Goal: Entertainment & Leisure: Consume media (video, audio)

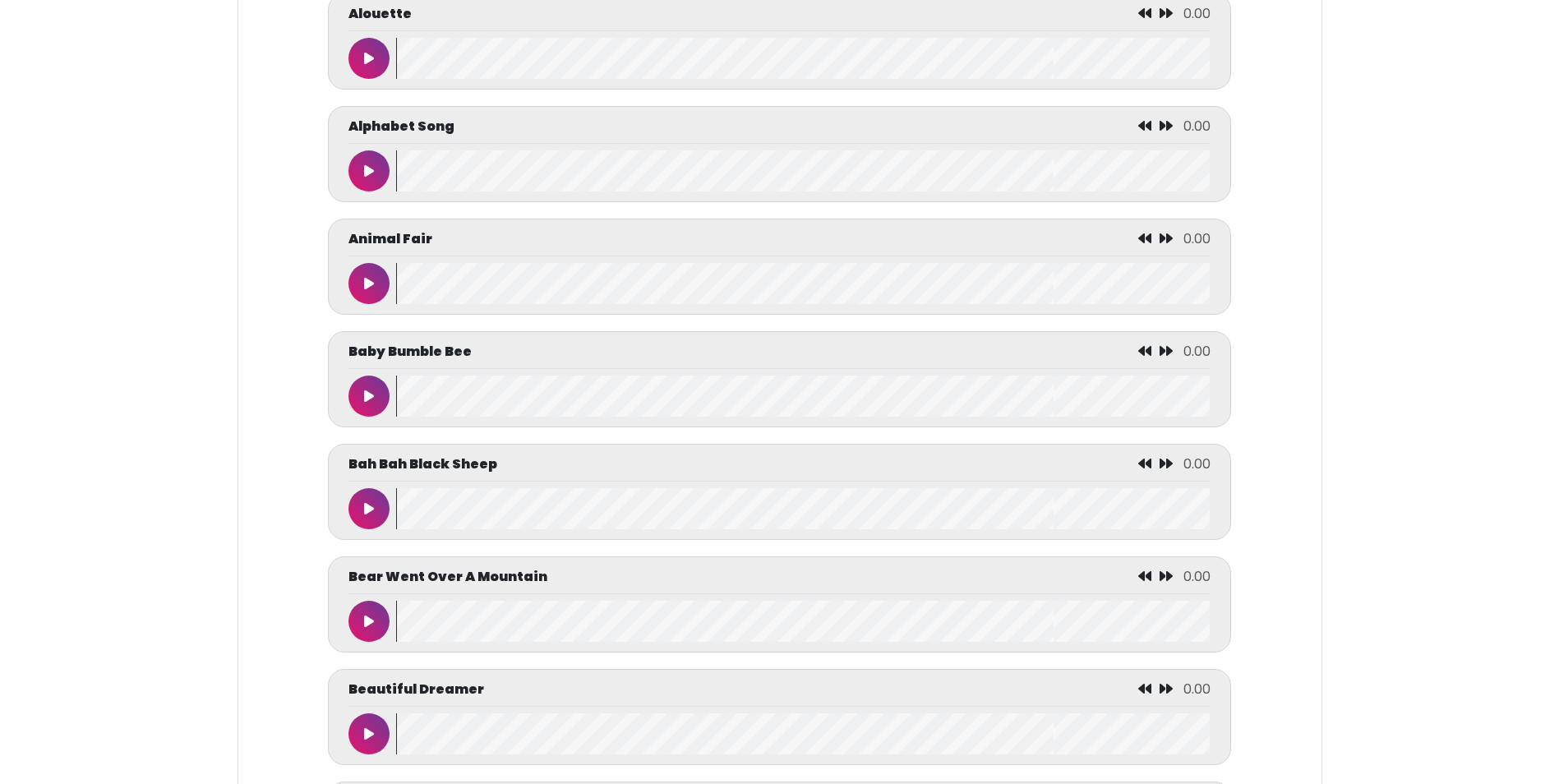
scroll to position [986, 0]
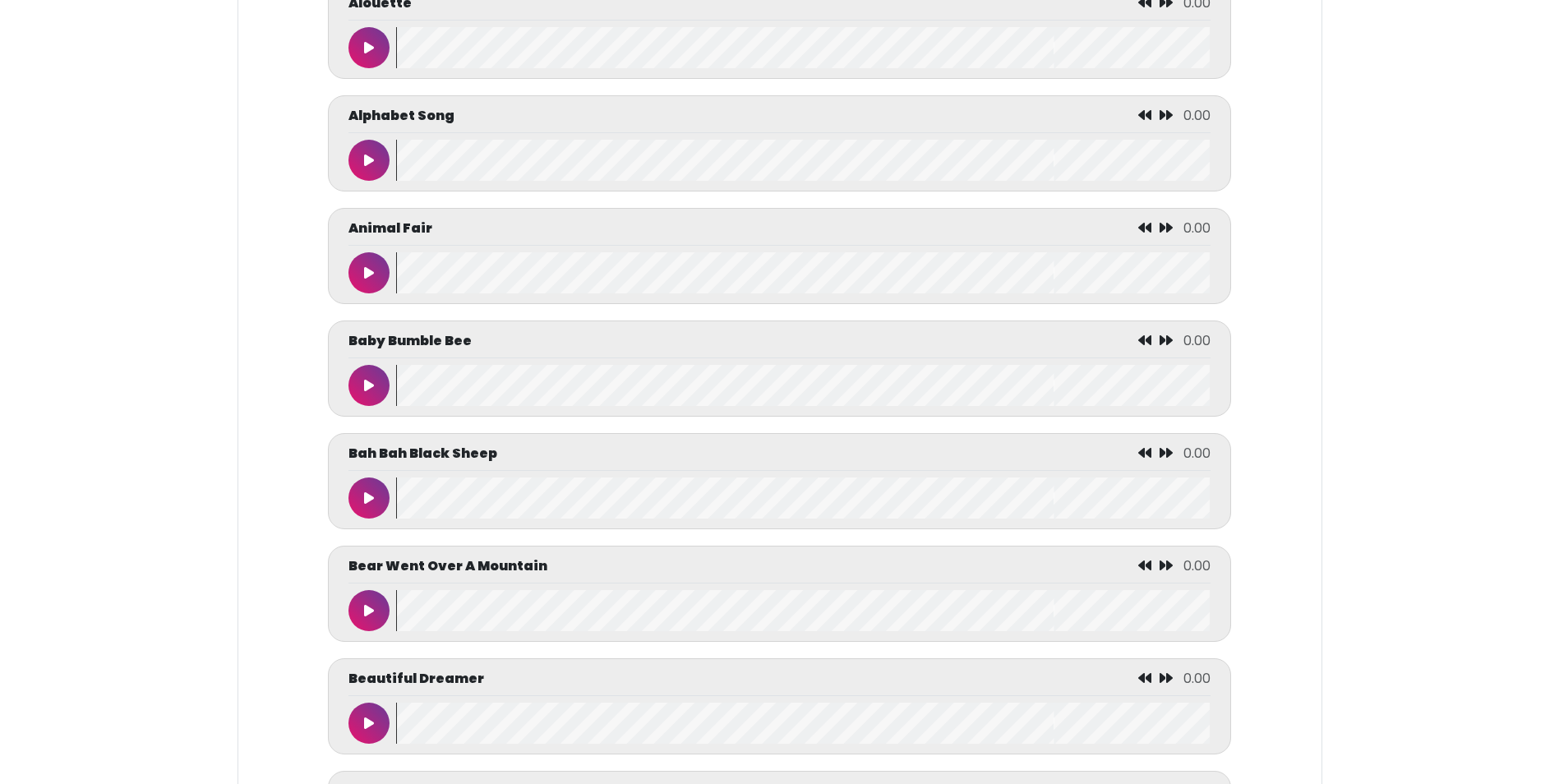
click at [372, 626] on button at bounding box center [369, 611] width 41 height 41
click at [467, 618] on wave at bounding box center [803, 611] width 814 height 41
click at [564, 619] on wave at bounding box center [803, 611] width 814 height 41
click at [659, 615] on wave at bounding box center [803, 611] width 814 height 41
click at [759, 617] on wave at bounding box center [803, 611] width 814 height 41
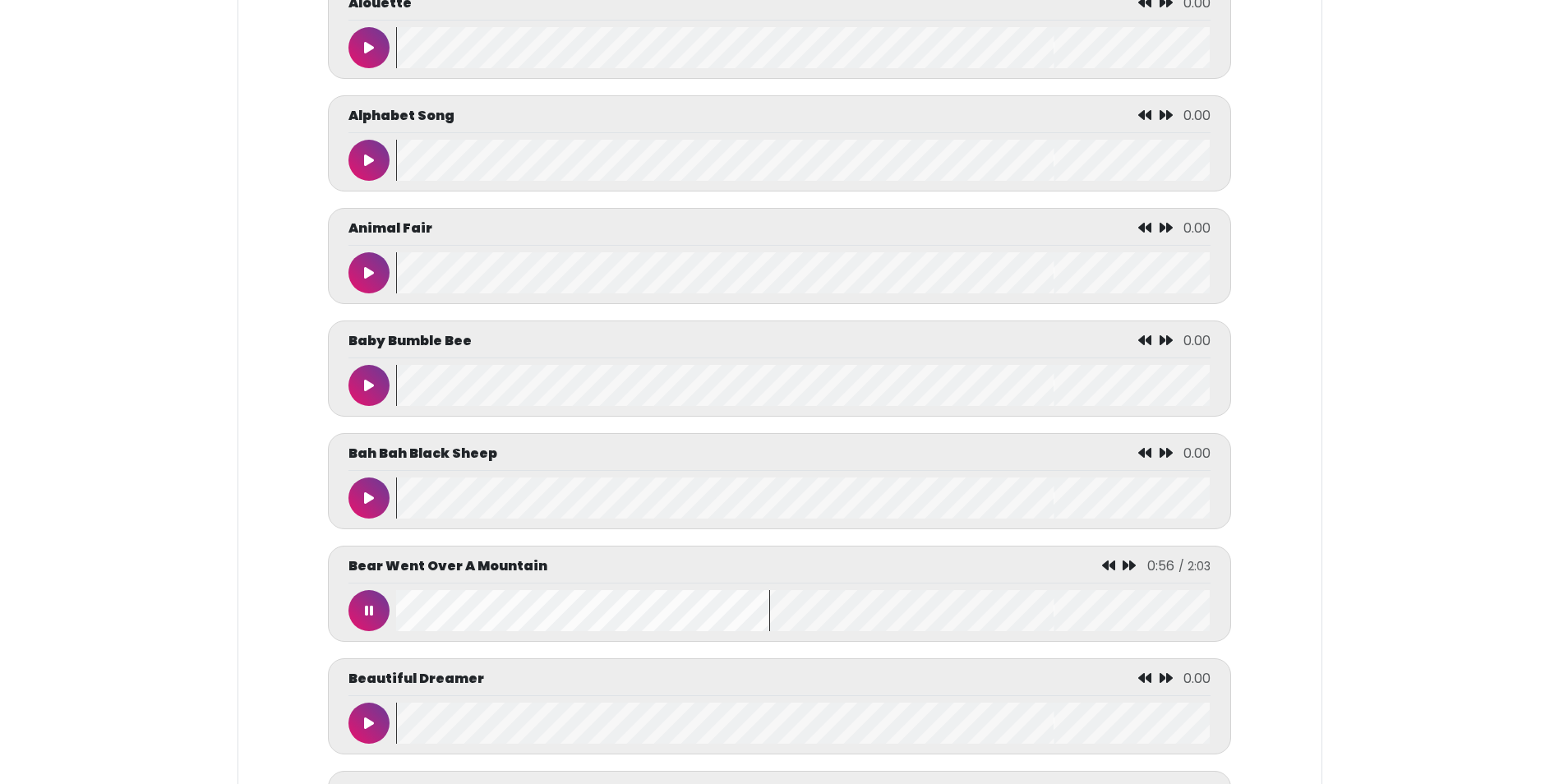
click at [372, 613] on button at bounding box center [369, 611] width 41 height 41
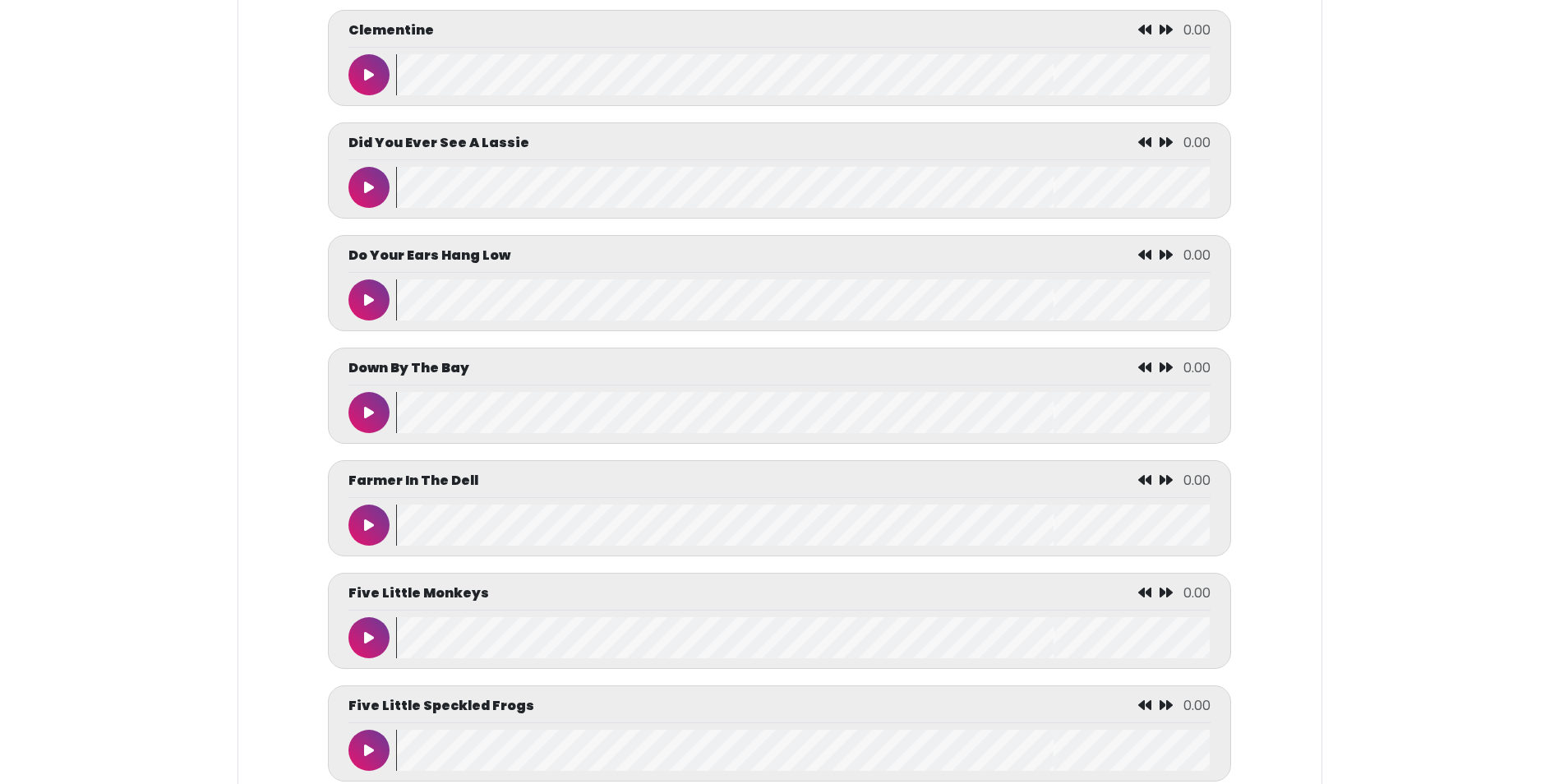
scroll to position [2465, 0]
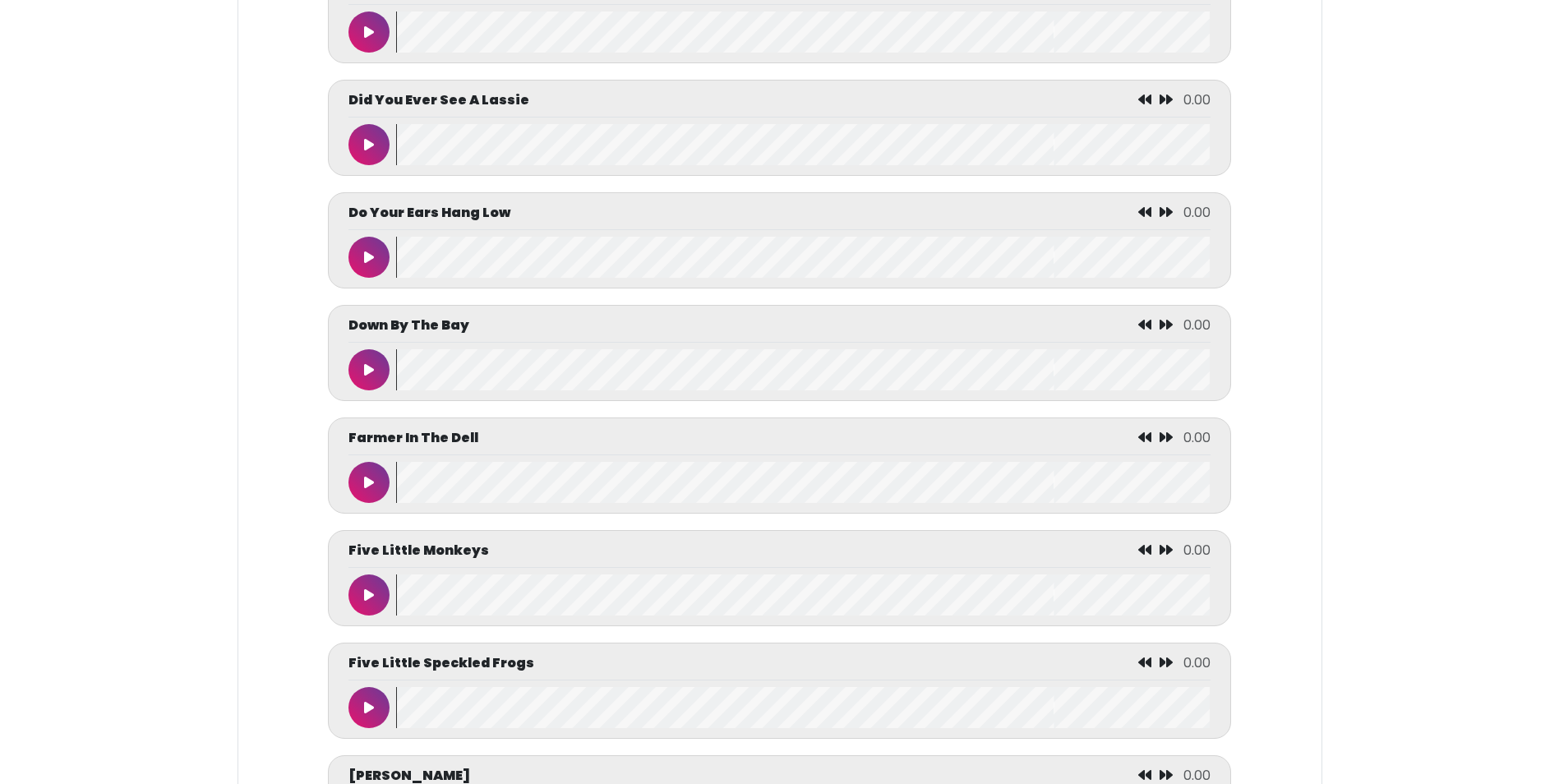
click at [510, 611] on wave at bounding box center [803, 595] width 814 height 41
click at [369, 615] on button at bounding box center [369, 595] width 41 height 41
click at [509, 608] on wave at bounding box center [803, 595] width 814 height 41
click at [636, 607] on wave at bounding box center [803, 595] width 814 height 41
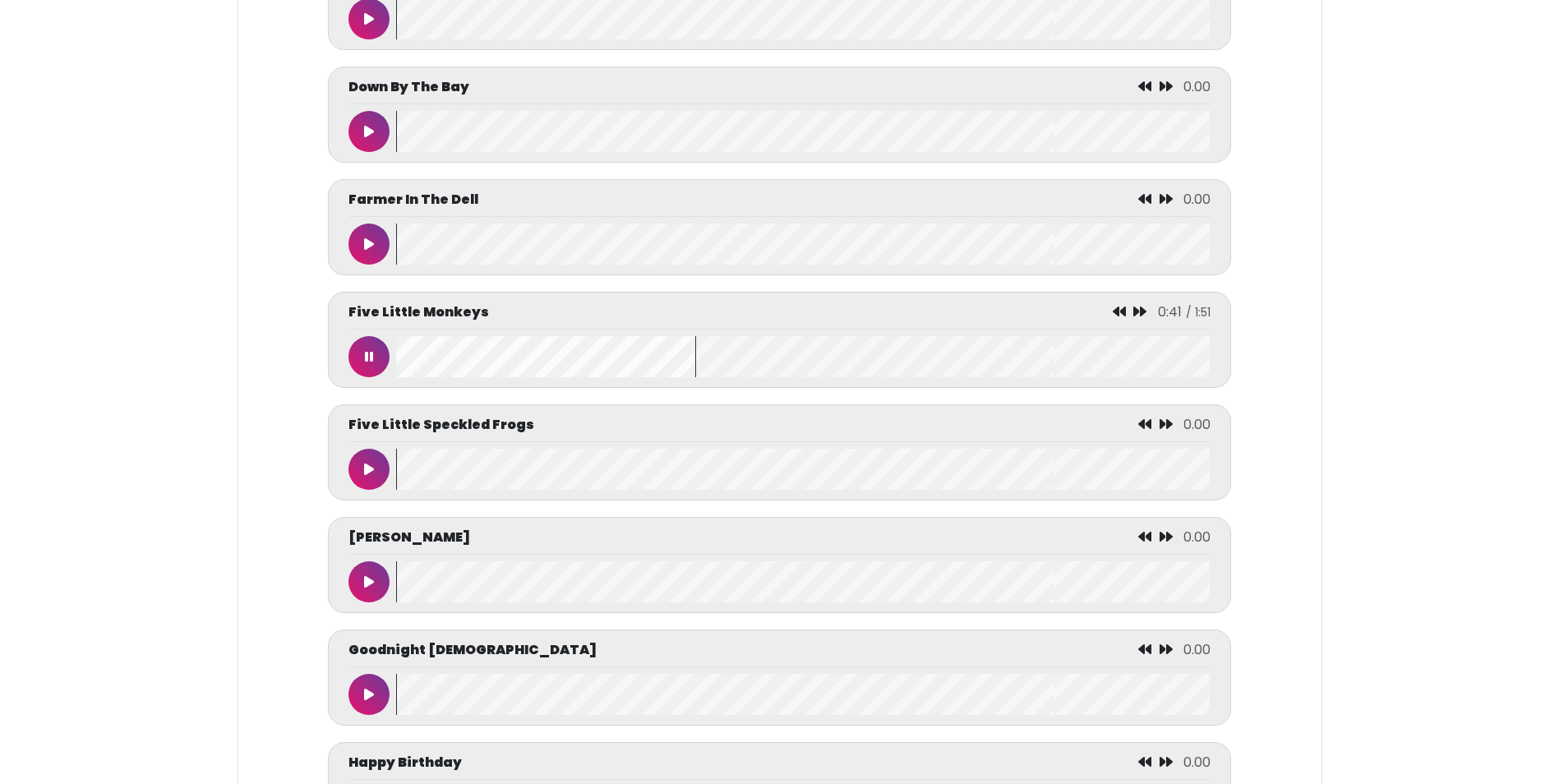
scroll to position [2712, 0]
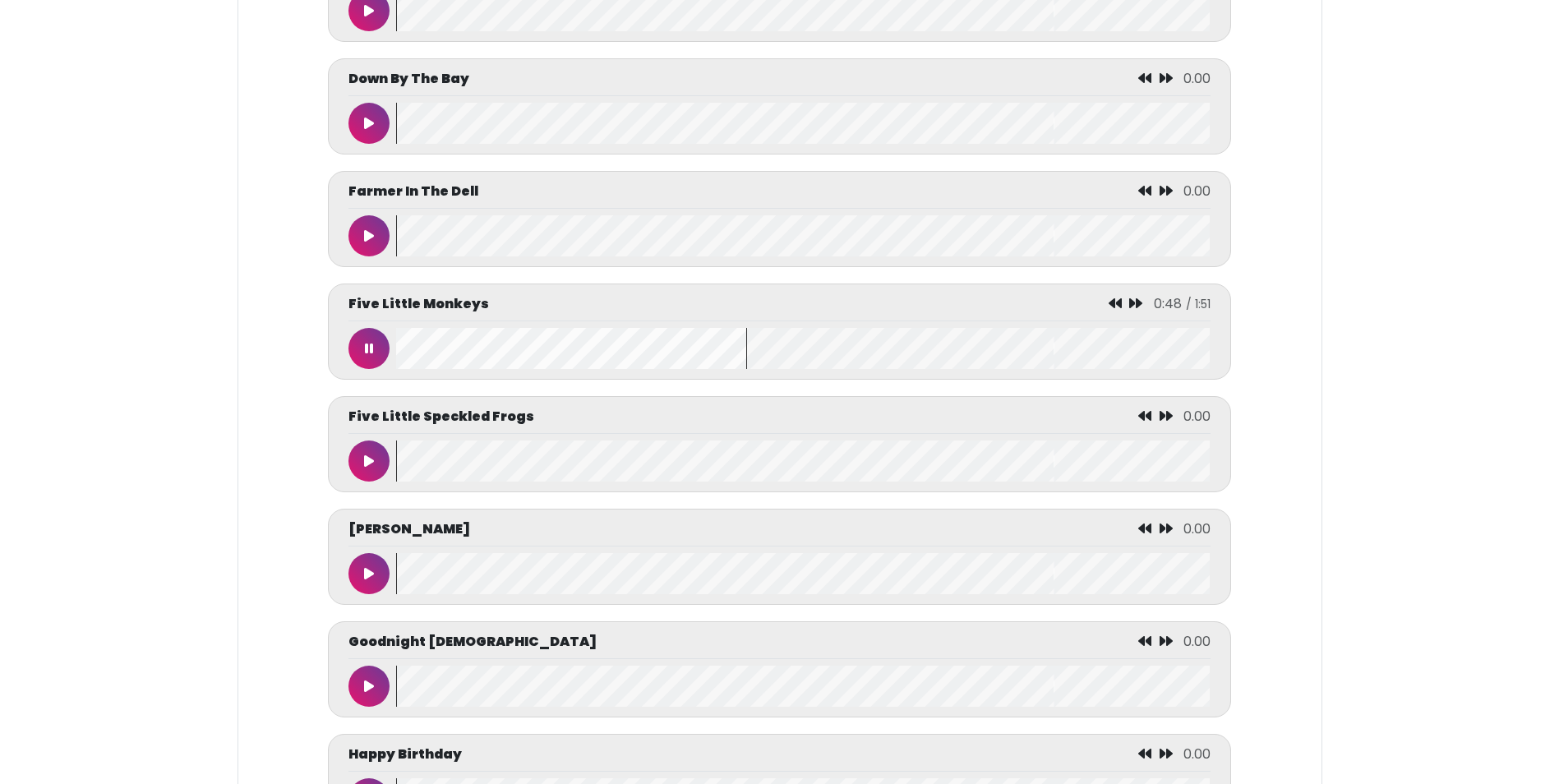
click at [381, 364] on button at bounding box center [369, 349] width 41 height 41
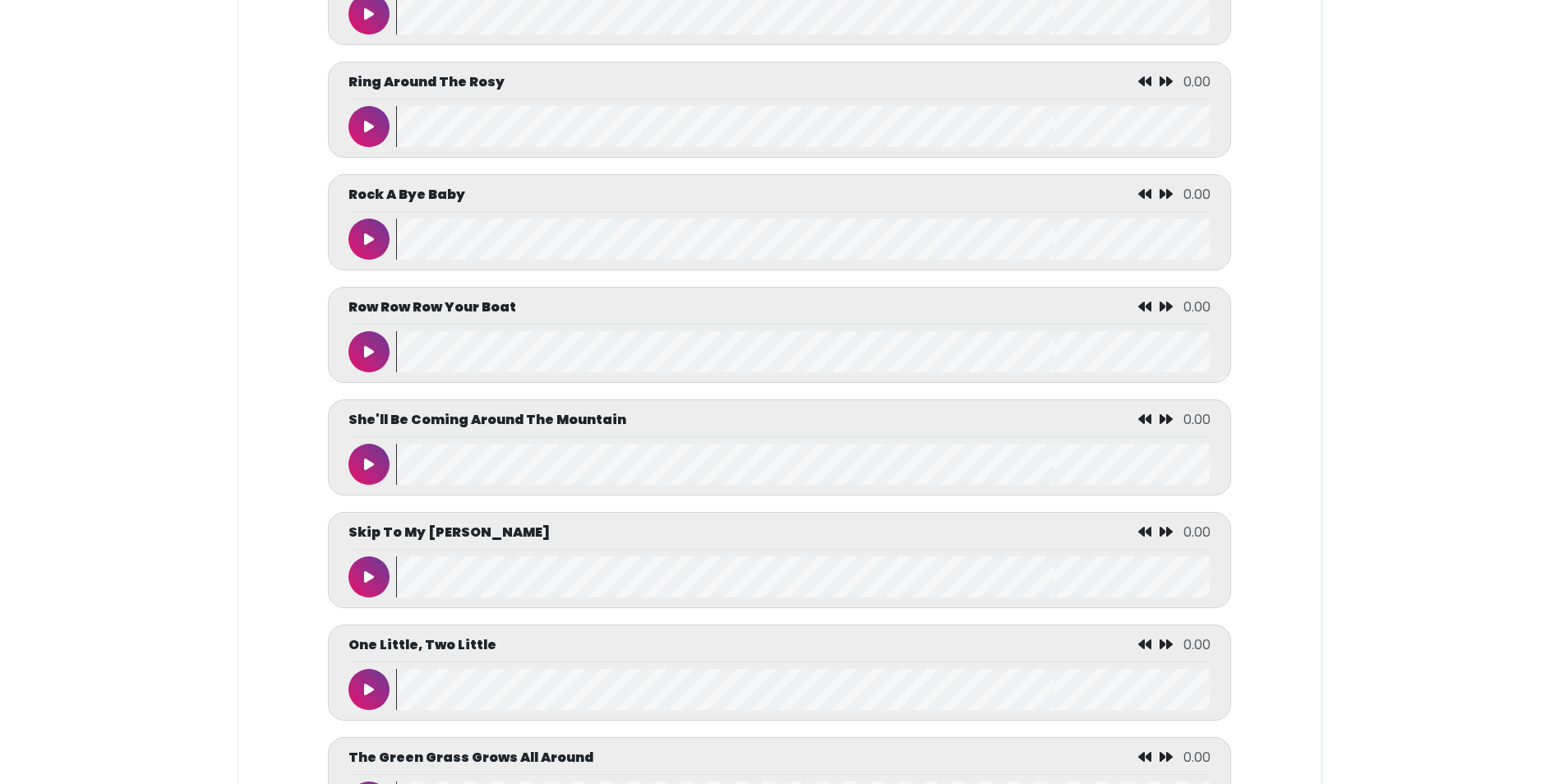
scroll to position [6821, 0]
